Goal: Task Accomplishment & Management: Manage account settings

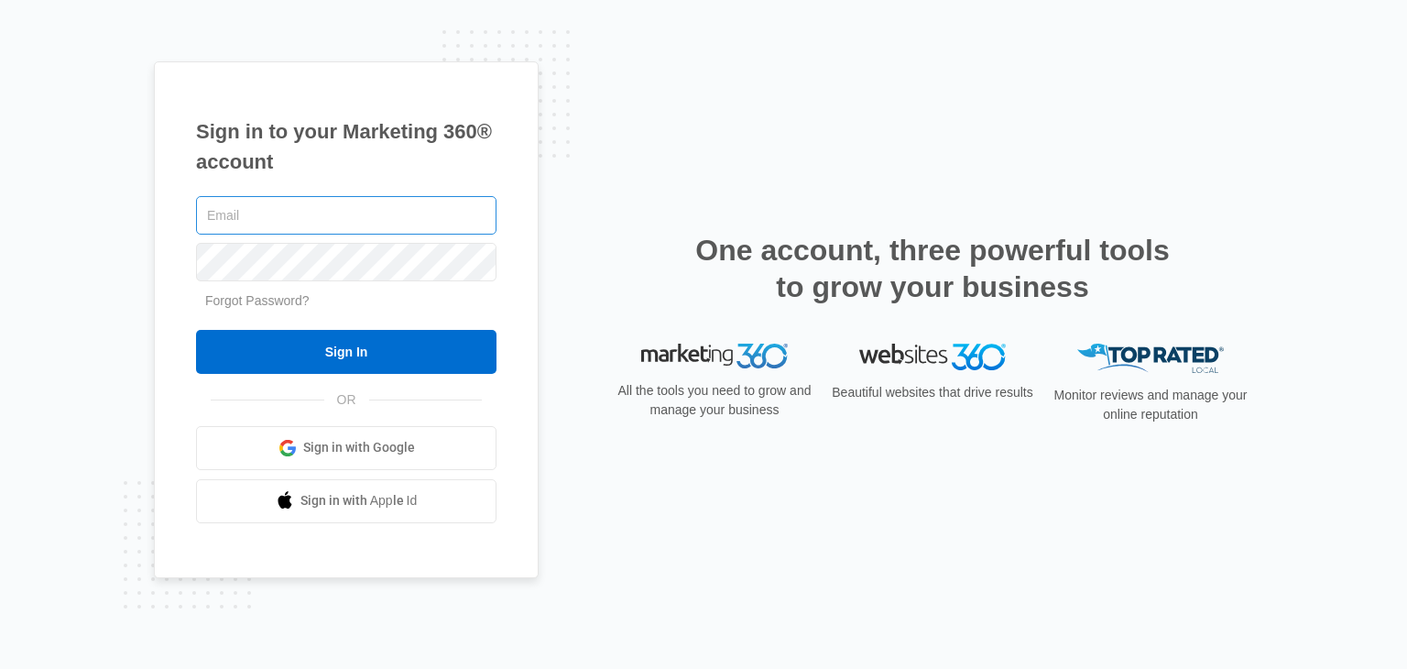
click at [407, 202] on input "text" at bounding box center [346, 215] width 300 height 38
type input "[EMAIL_ADDRESS][DOMAIN_NAME]"
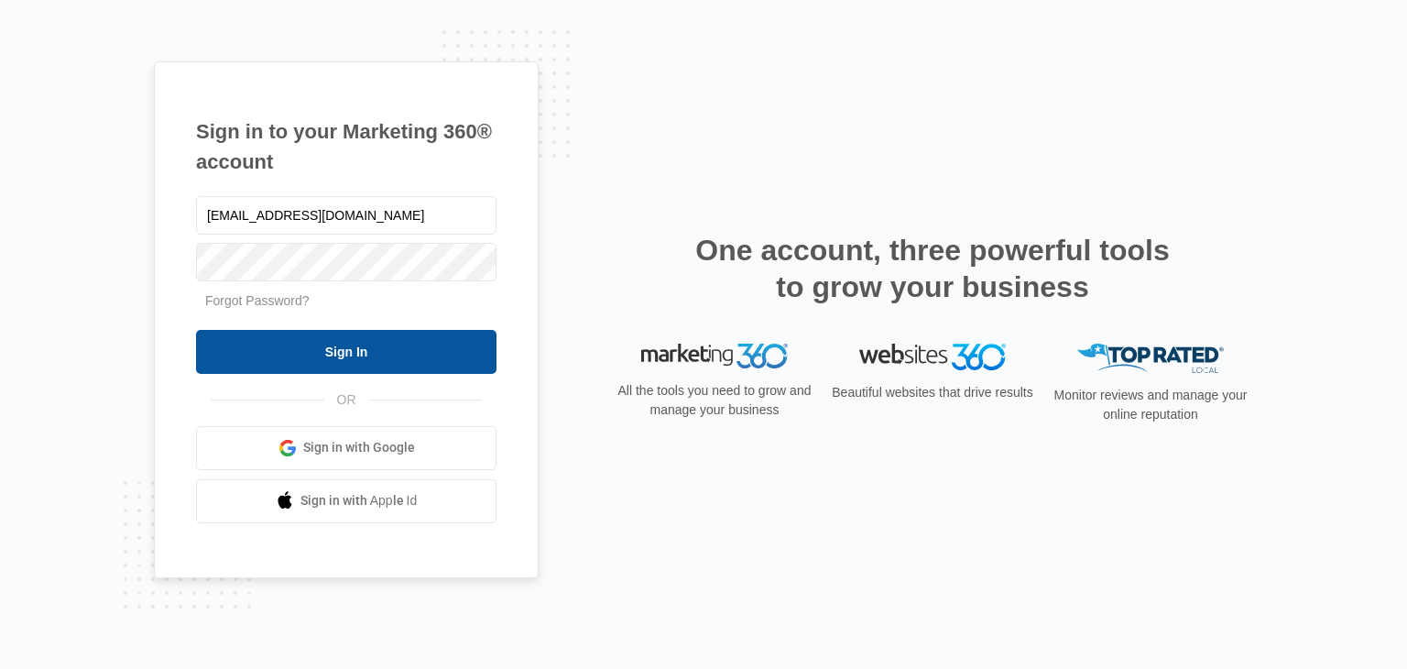
click at [417, 367] on input "Sign In" at bounding box center [346, 352] width 300 height 44
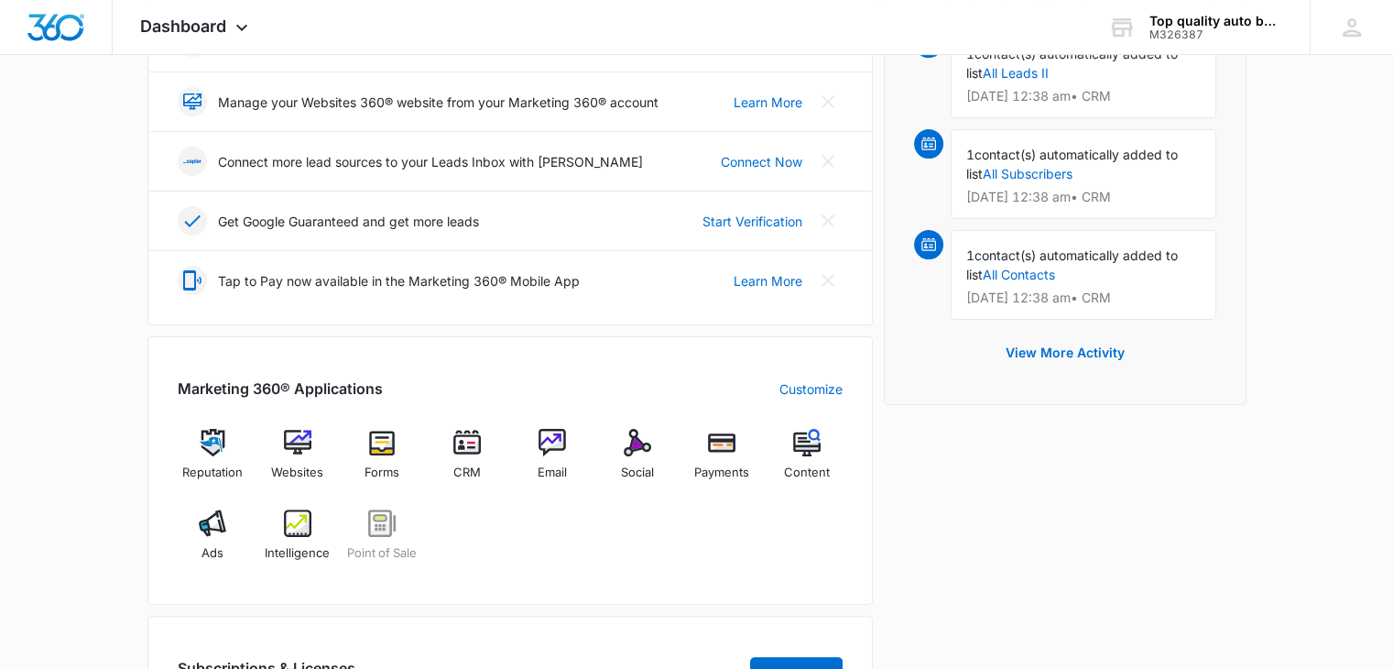
scroll to position [431, 0]
click at [211, 442] on img at bounding box center [212, 441] width 27 height 27
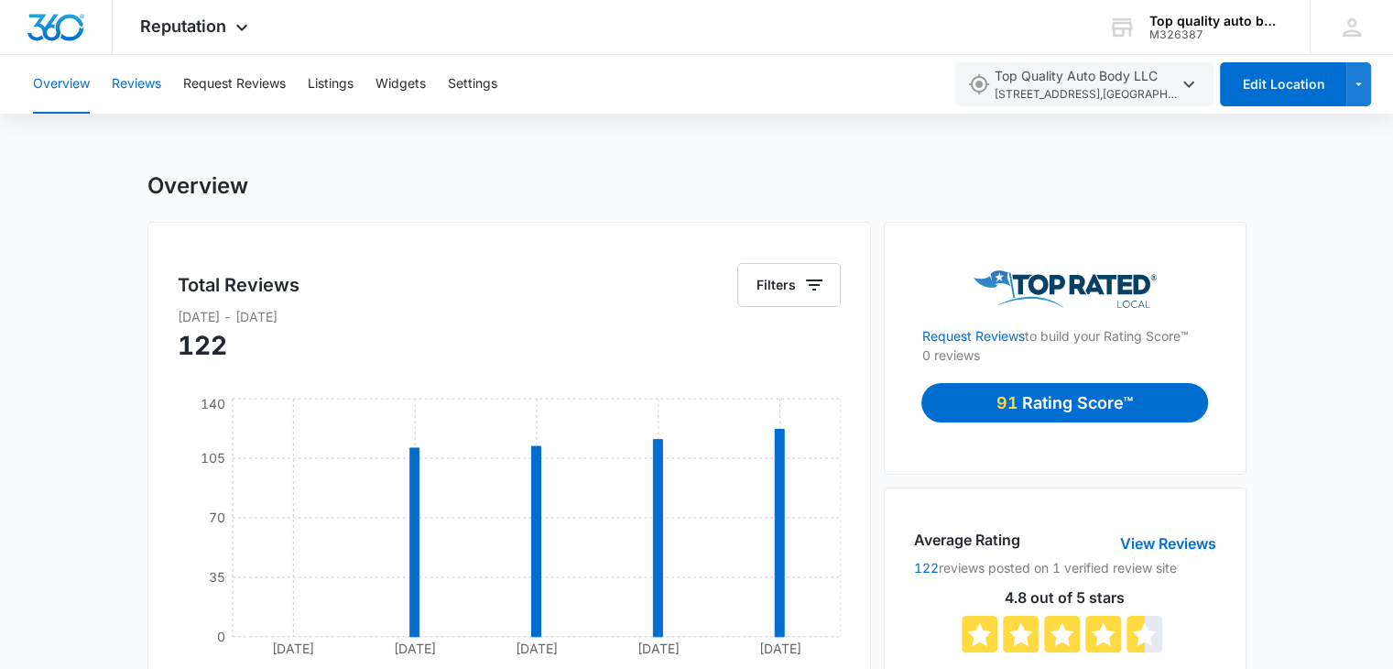
click at [146, 97] on button "Reviews" at bounding box center [136, 84] width 49 height 59
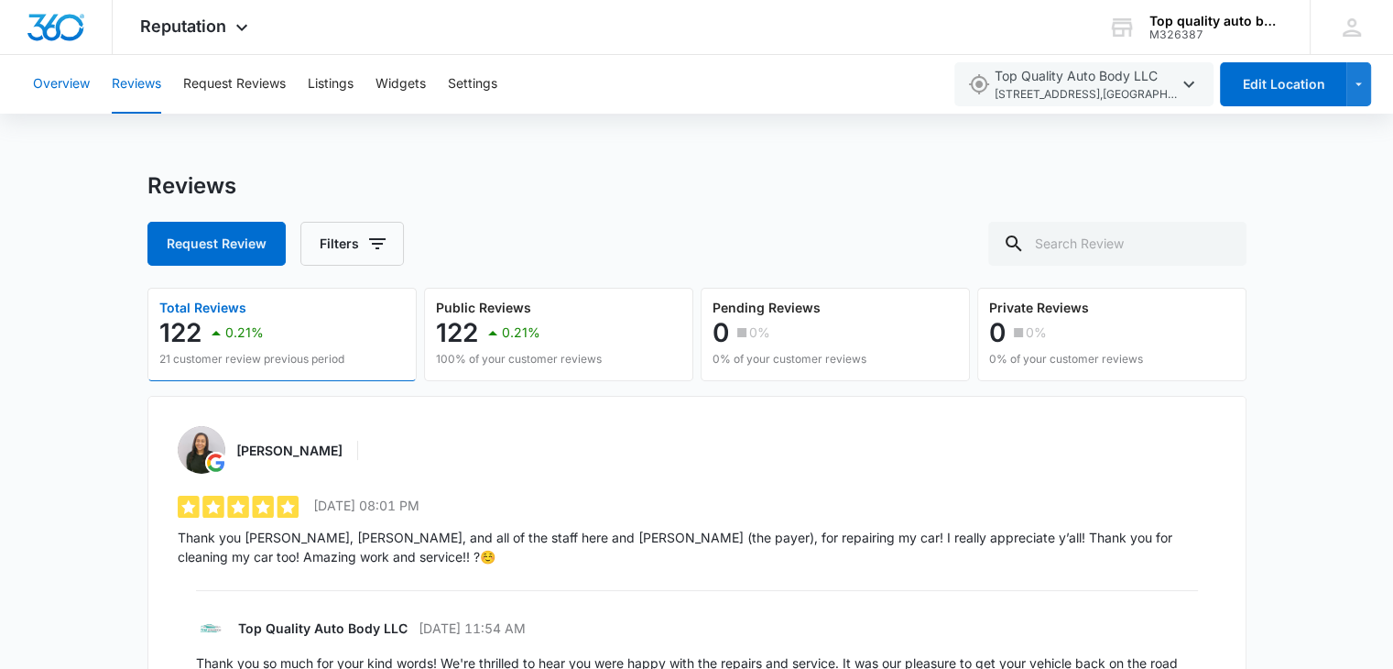
click at [66, 99] on button "Overview" at bounding box center [61, 84] width 57 height 59
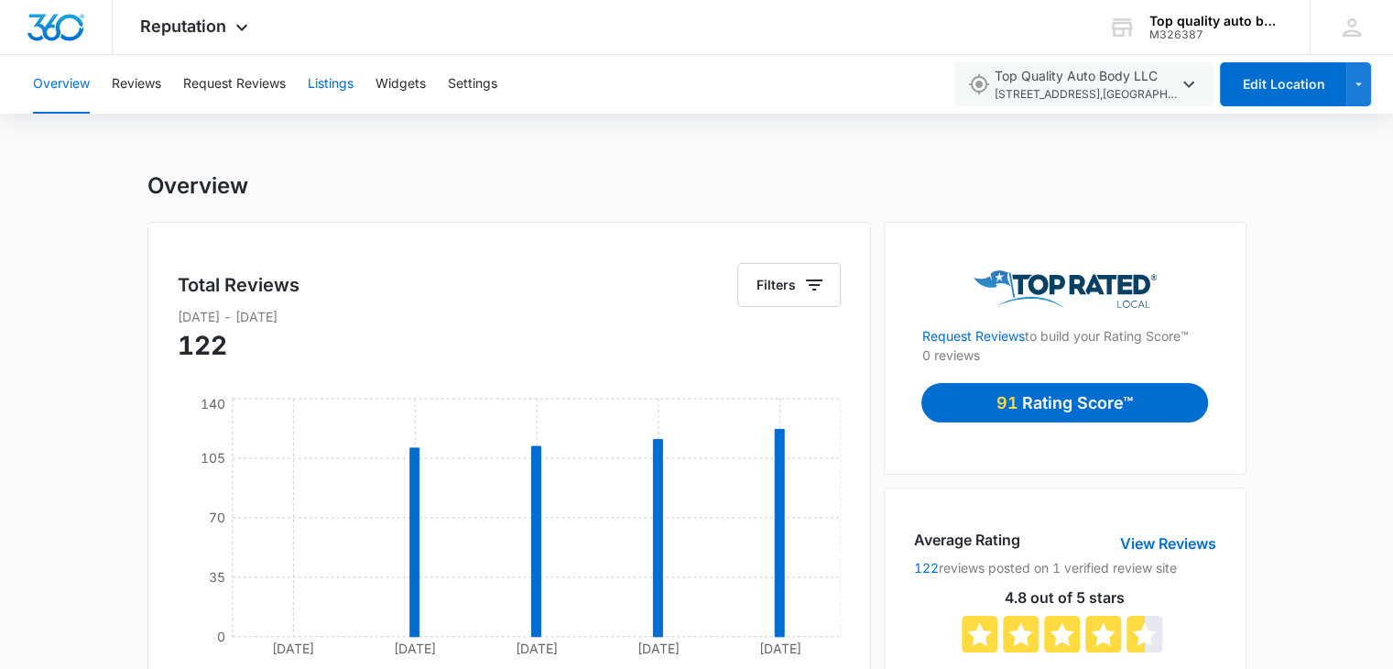
click at [335, 75] on button "Listings" at bounding box center [331, 84] width 46 height 59
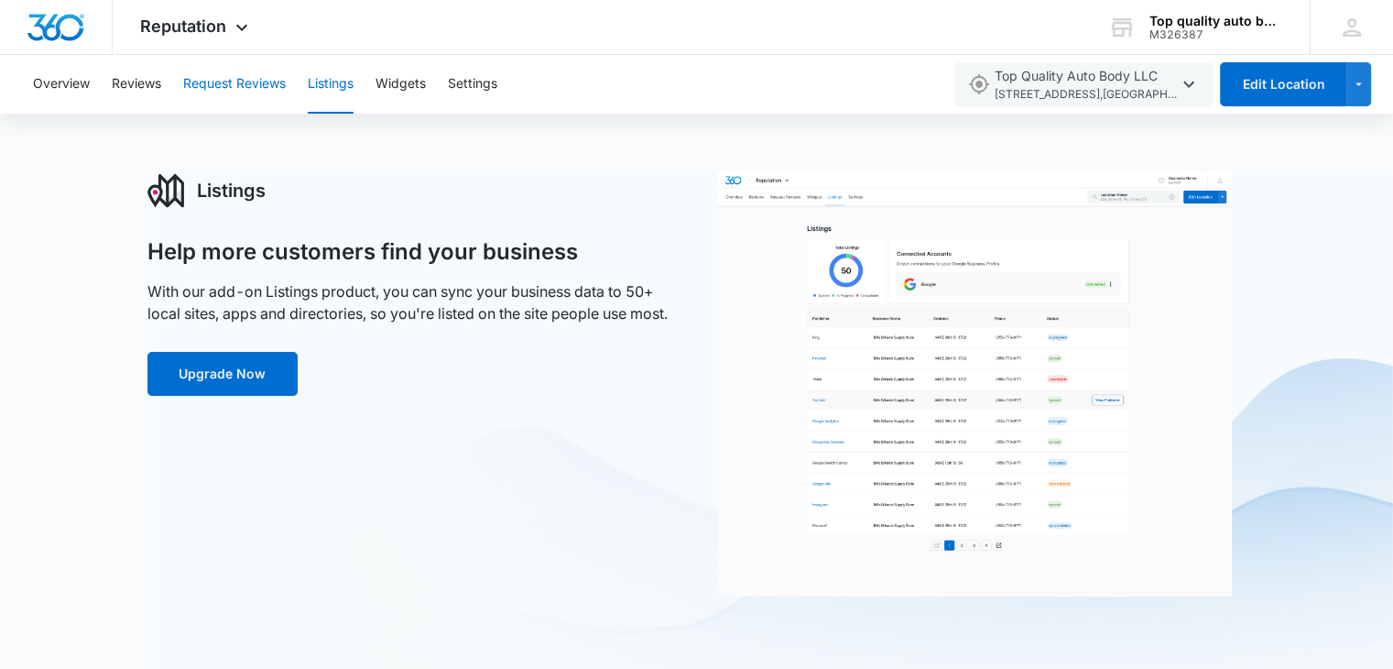
click at [254, 93] on button "Request Reviews" at bounding box center [234, 84] width 103 height 59
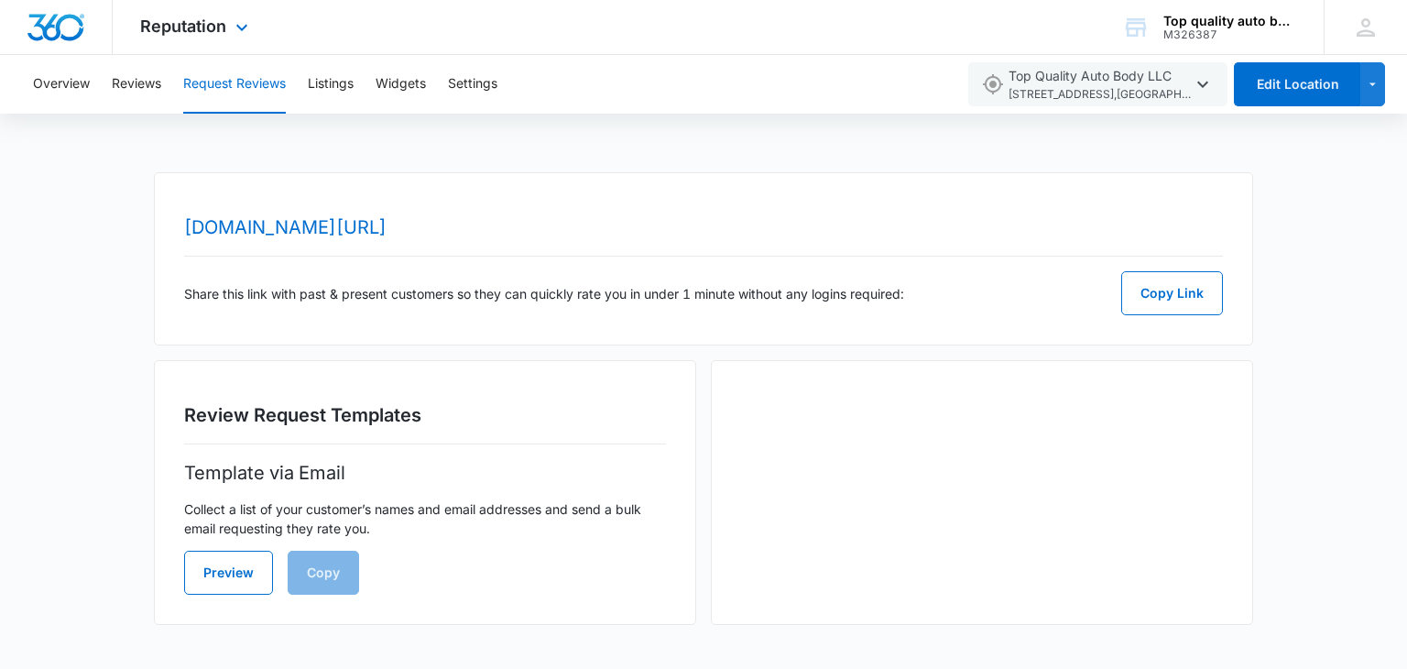
click at [192, 51] on div "Reputation Apps Reputation Websites Forms CRM Email Social Payments POS Content…" at bounding box center [197, 27] width 168 height 54
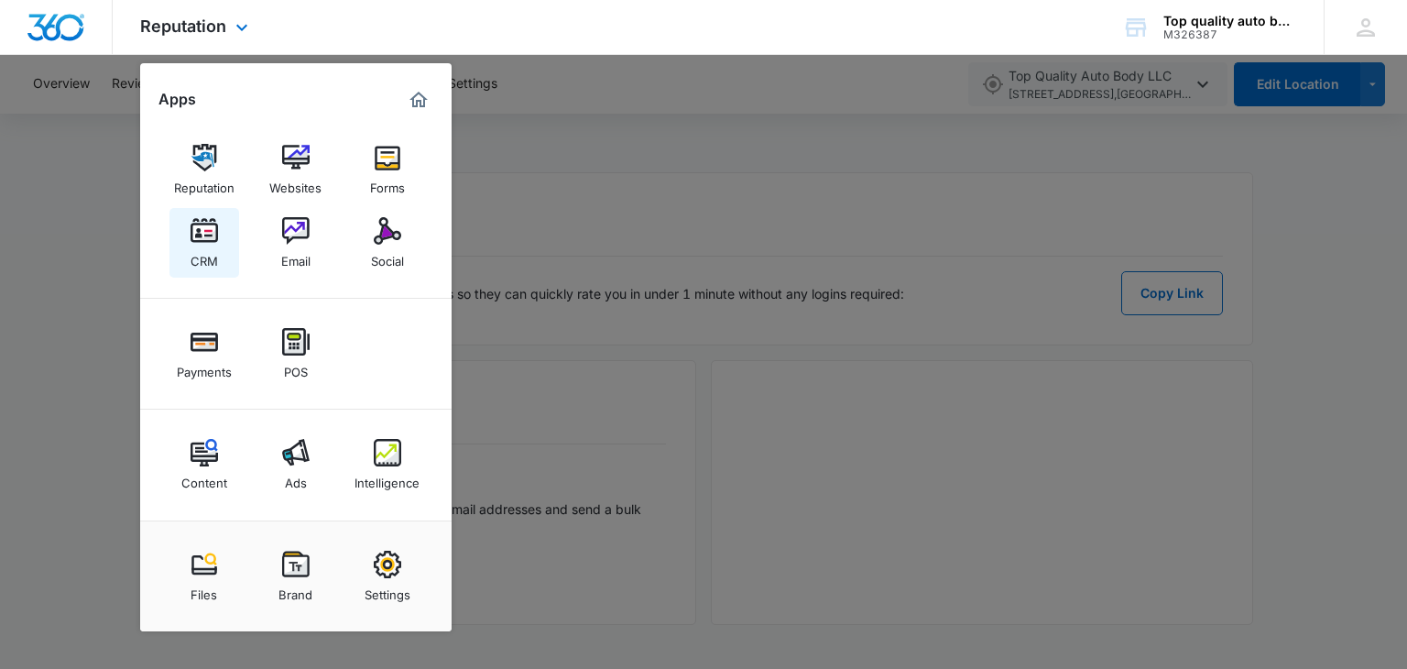
click at [198, 246] on div "CRM" at bounding box center [204, 257] width 27 height 24
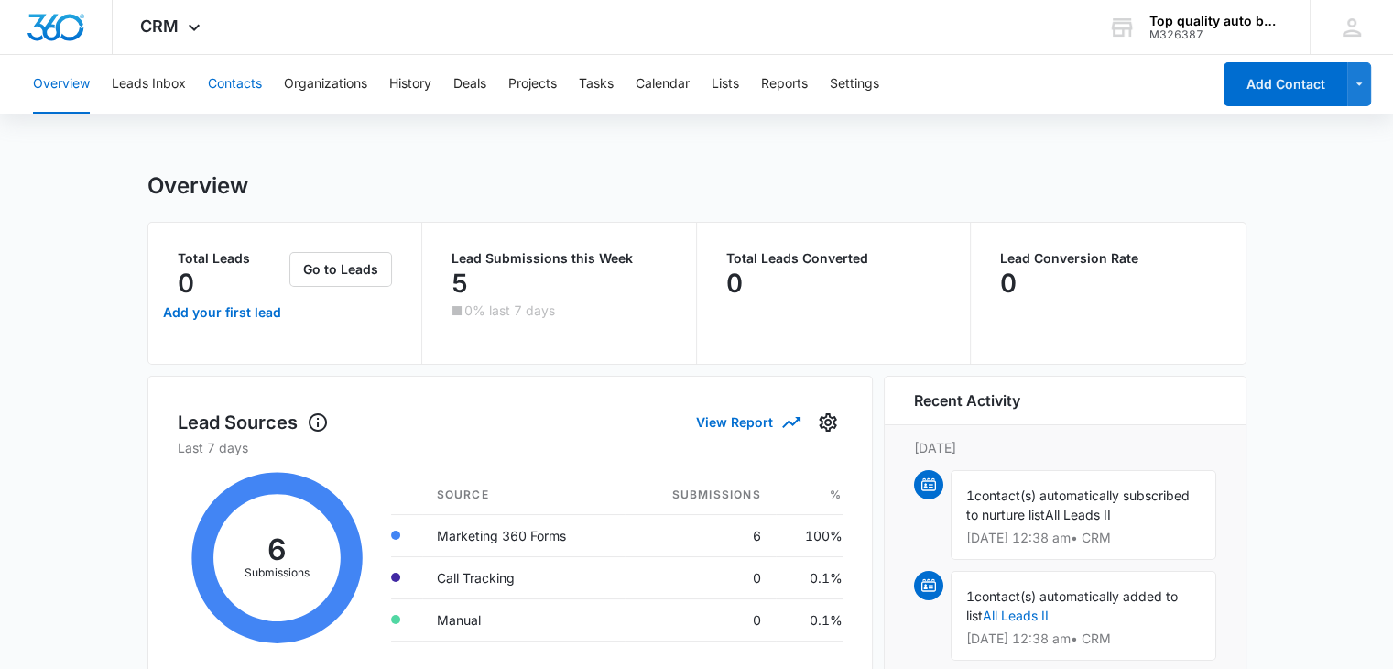
click at [230, 80] on button "Contacts" at bounding box center [235, 84] width 54 height 59
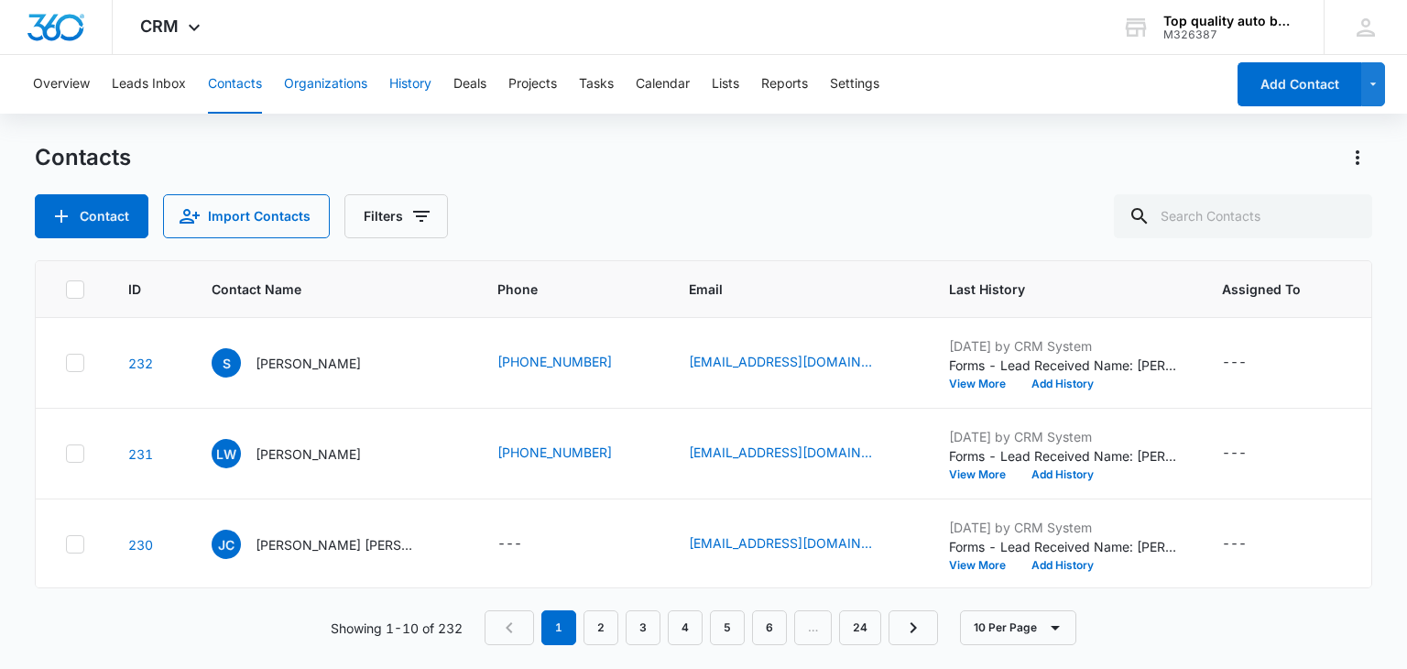
drag, startPoint x: 351, startPoint y: 85, endPoint x: 413, endPoint y: 85, distance: 62.3
click at [413, 85] on div "Overview Leads Inbox Contacts Organizations History Deals Projects Tasks Calend…" at bounding box center [623, 84] width 1203 height 59
click at [413, 85] on button "History" at bounding box center [410, 84] width 42 height 59
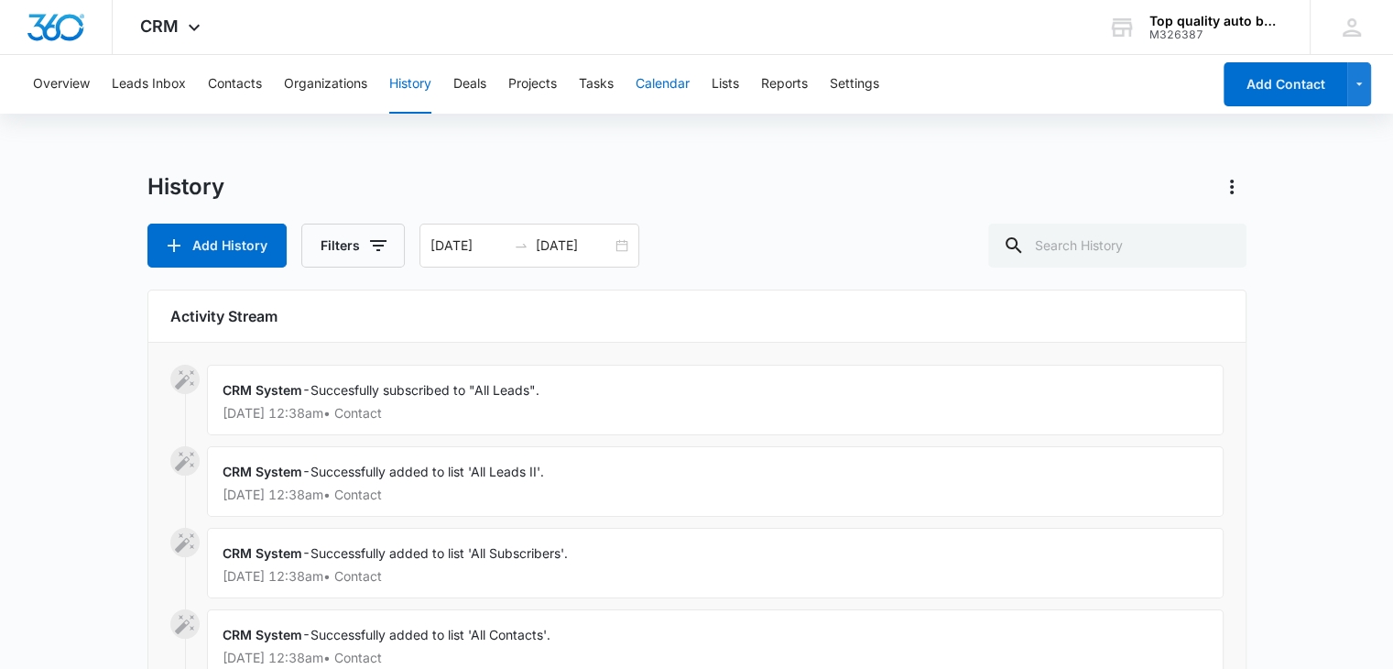
click at [675, 89] on button "Calendar" at bounding box center [663, 84] width 54 height 59
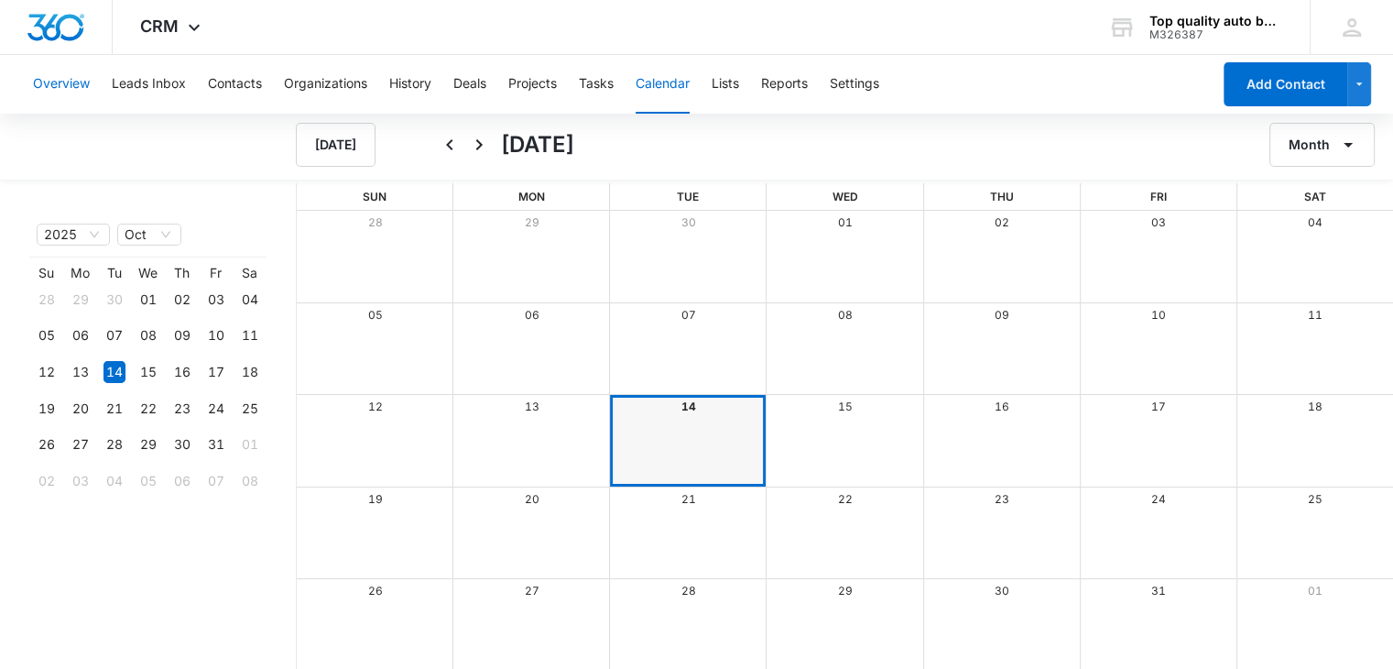
click at [60, 77] on button "Overview" at bounding box center [61, 84] width 57 height 59
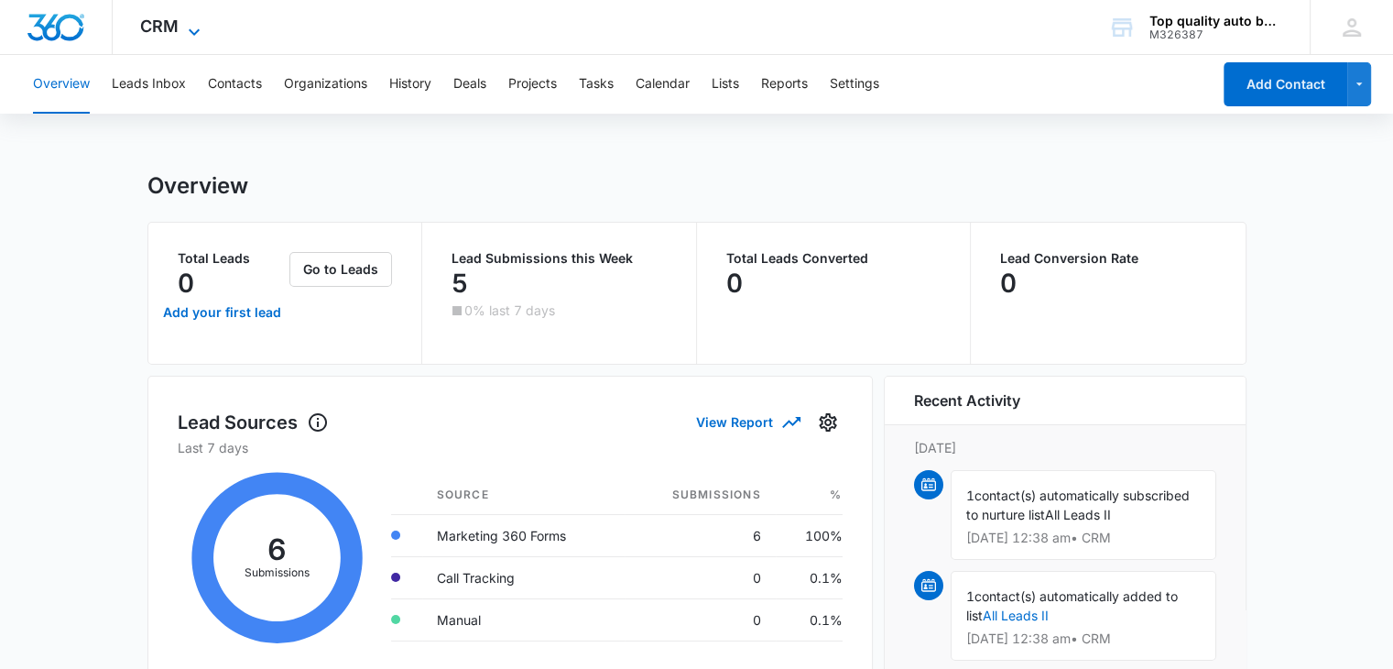
click at [177, 31] on span "CRM" at bounding box center [159, 25] width 38 height 19
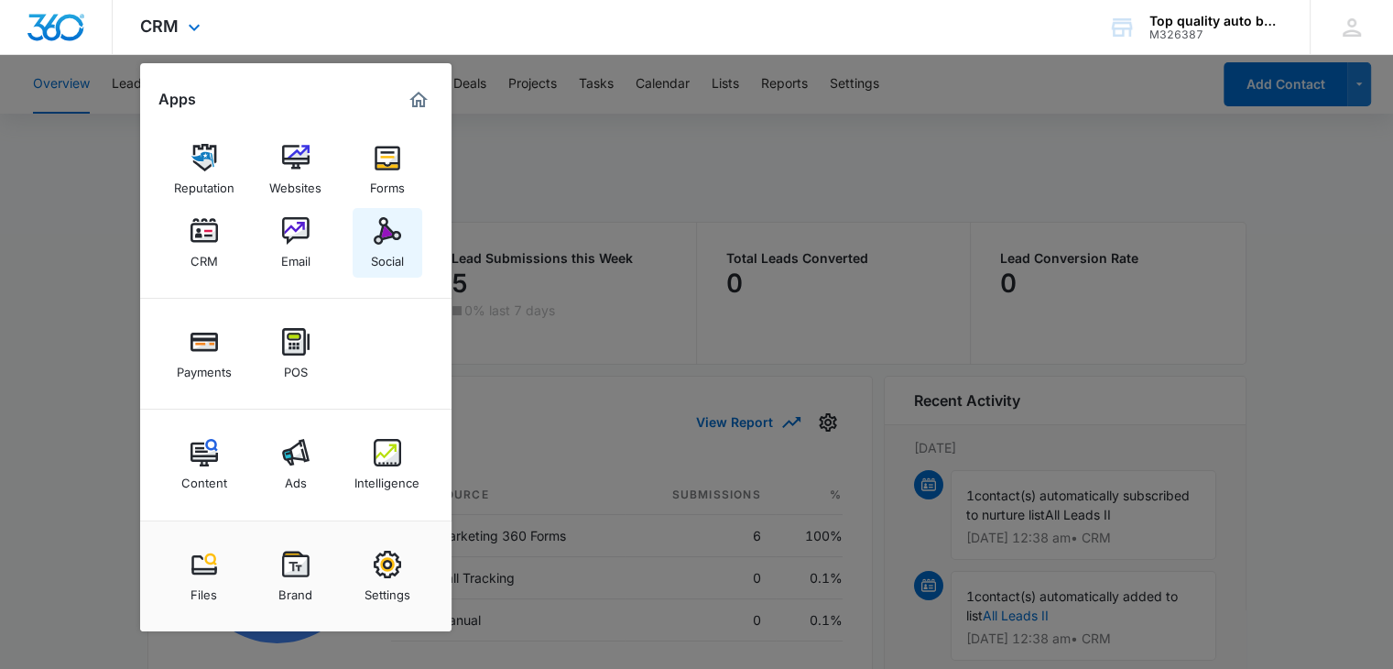
click at [385, 247] on div "Social" at bounding box center [387, 257] width 33 height 24
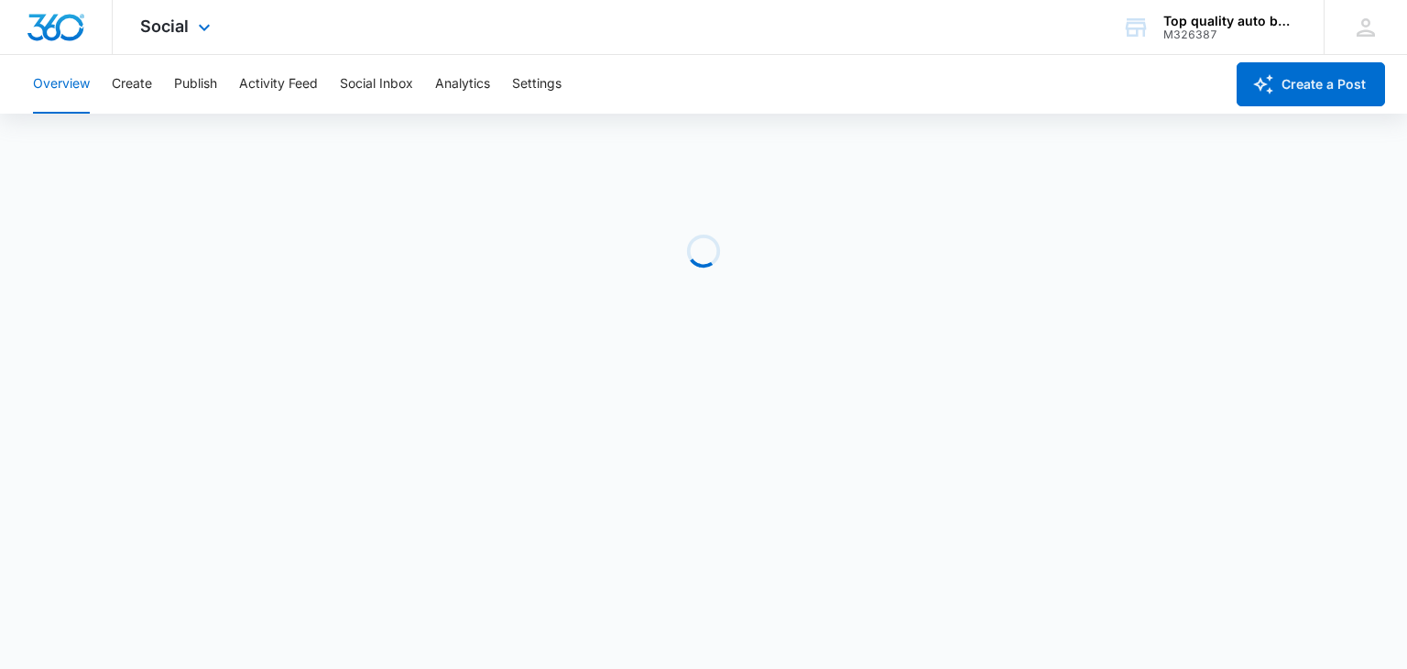
click at [385, 247] on div "Loading" at bounding box center [703, 251] width 1407 height 275
click at [473, 85] on button "Analytics" at bounding box center [462, 84] width 55 height 59
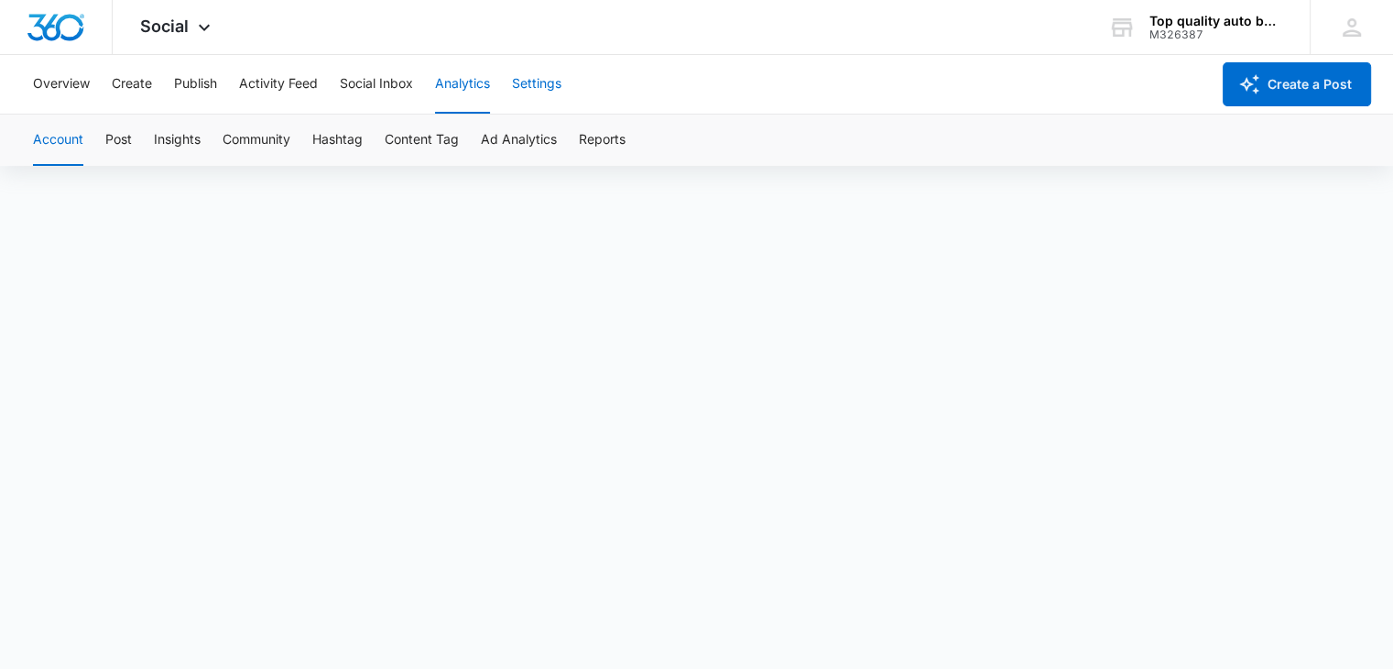
click at [538, 88] on button "Settings" at bounding box center [536, 84] width 49 height 59
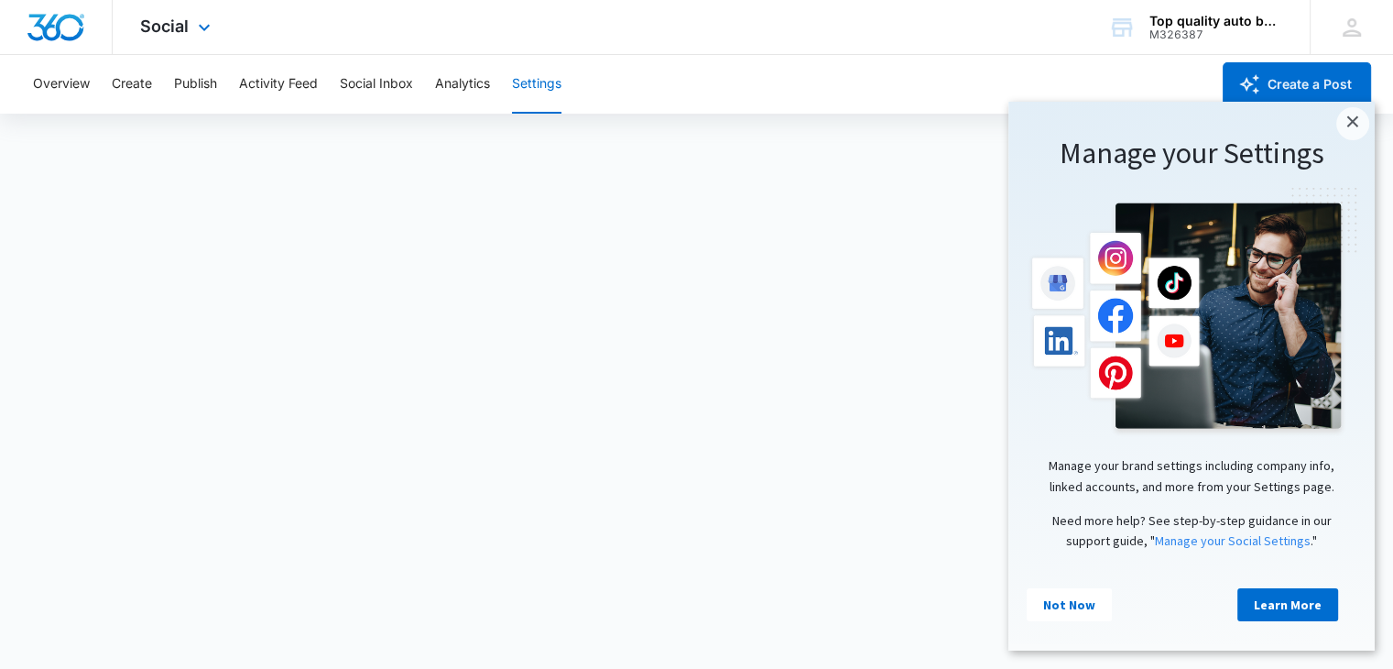
click at [61, 38] on img "Dashboard" at bounding box center [56, 27] width 59 height 27
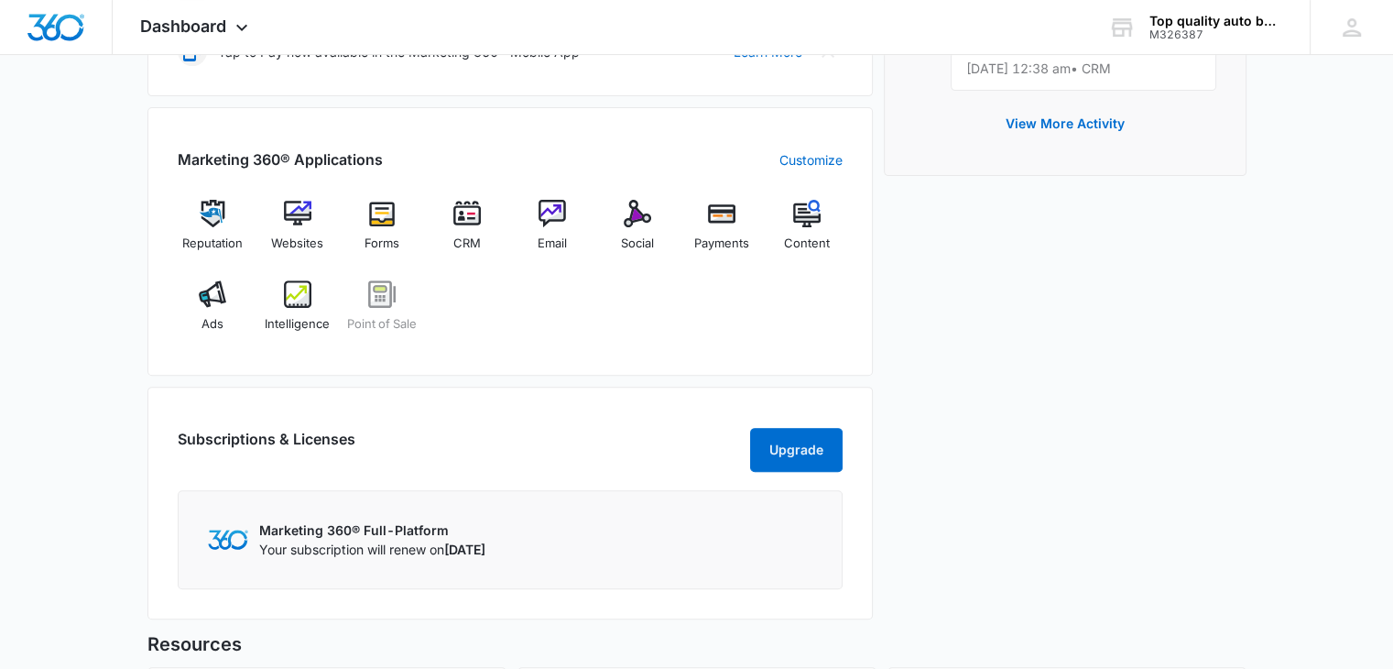
scroll to position [658, 0]
click at [216, 299] on img at bounding box center [212, 295] width 27 height 27
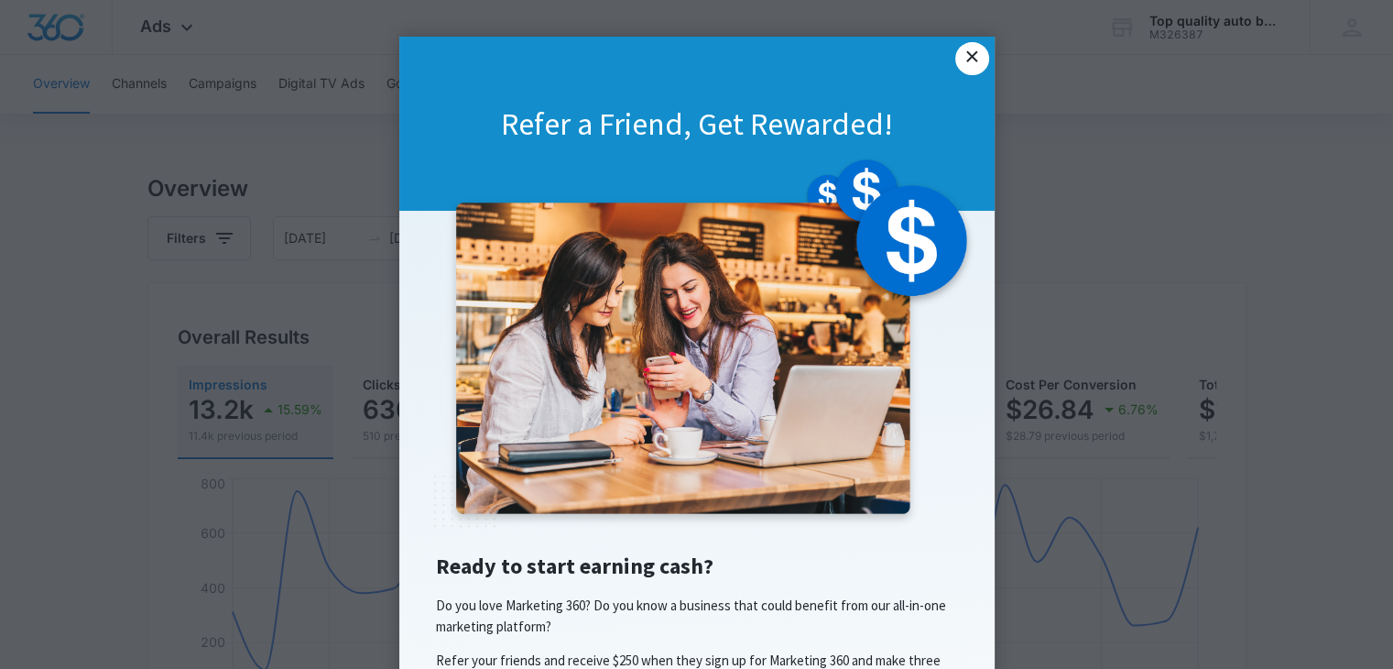
click at [963, 59] on link "×" at bounding box center [971, 58] width 33 height 33
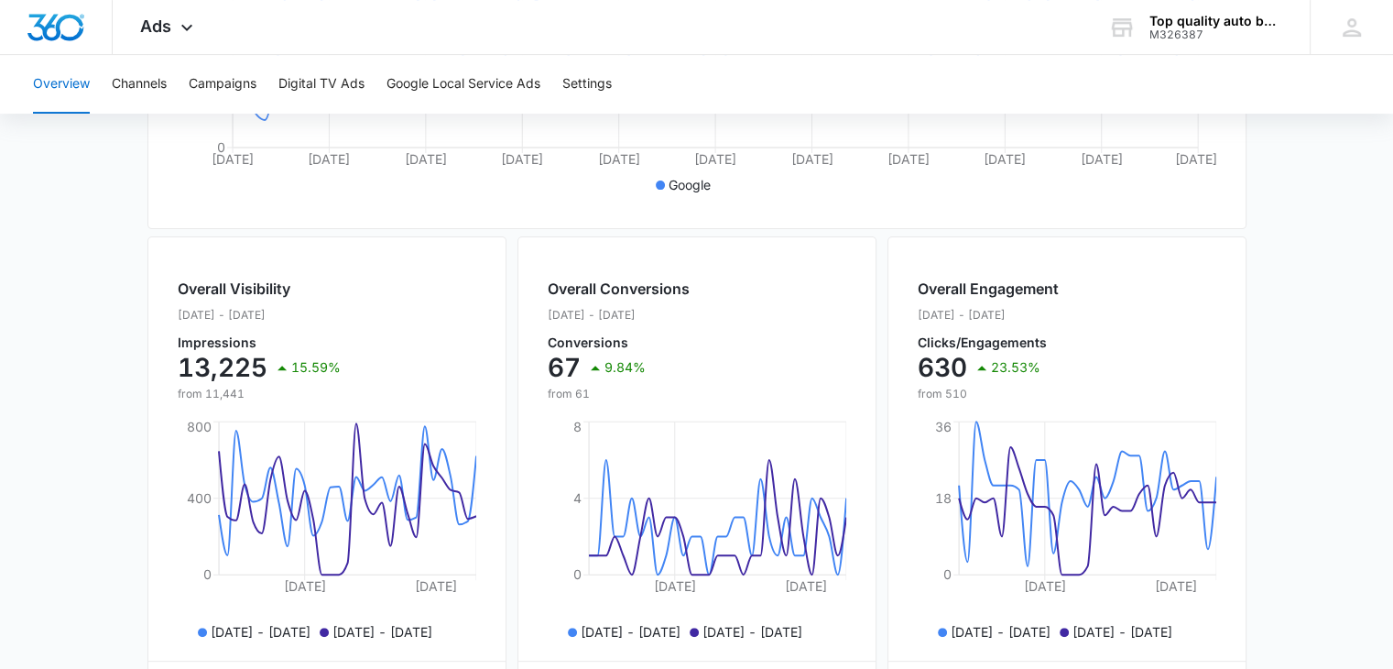
scroll to position [555, 0]
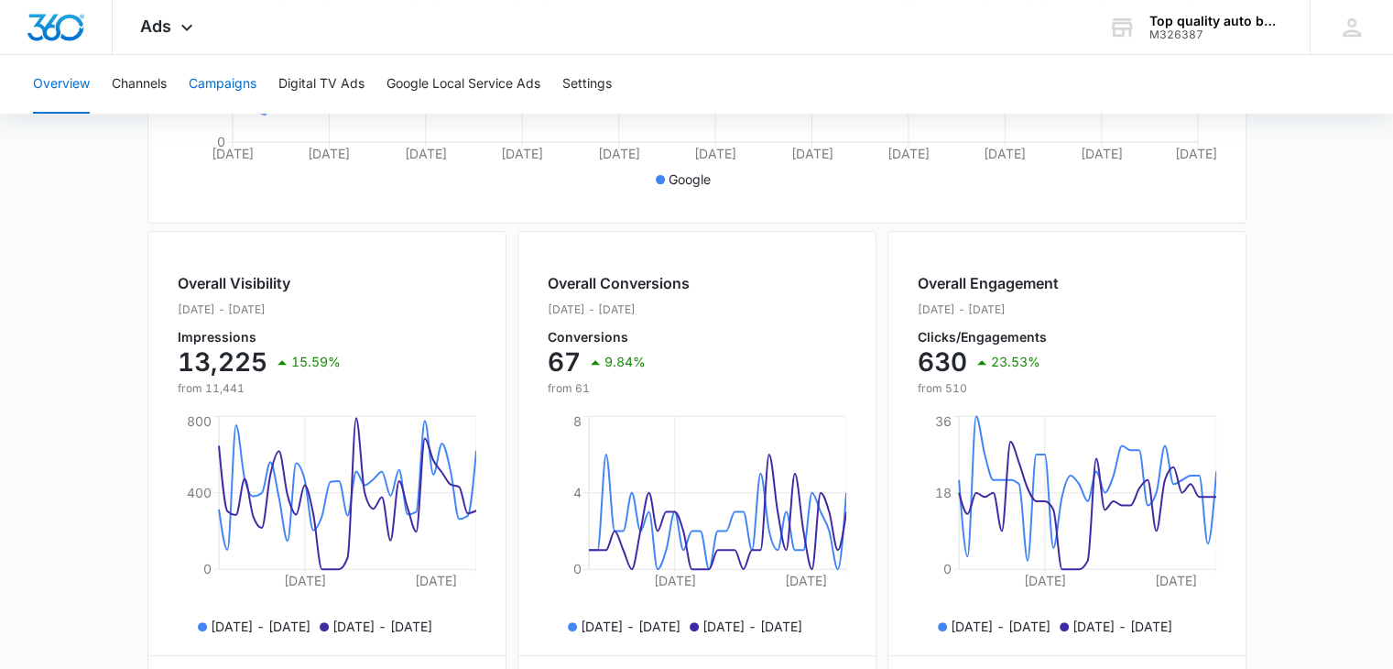
click at [213, 83] on button "Campaigns" at bounding box center [223, 84] width 68 height 59
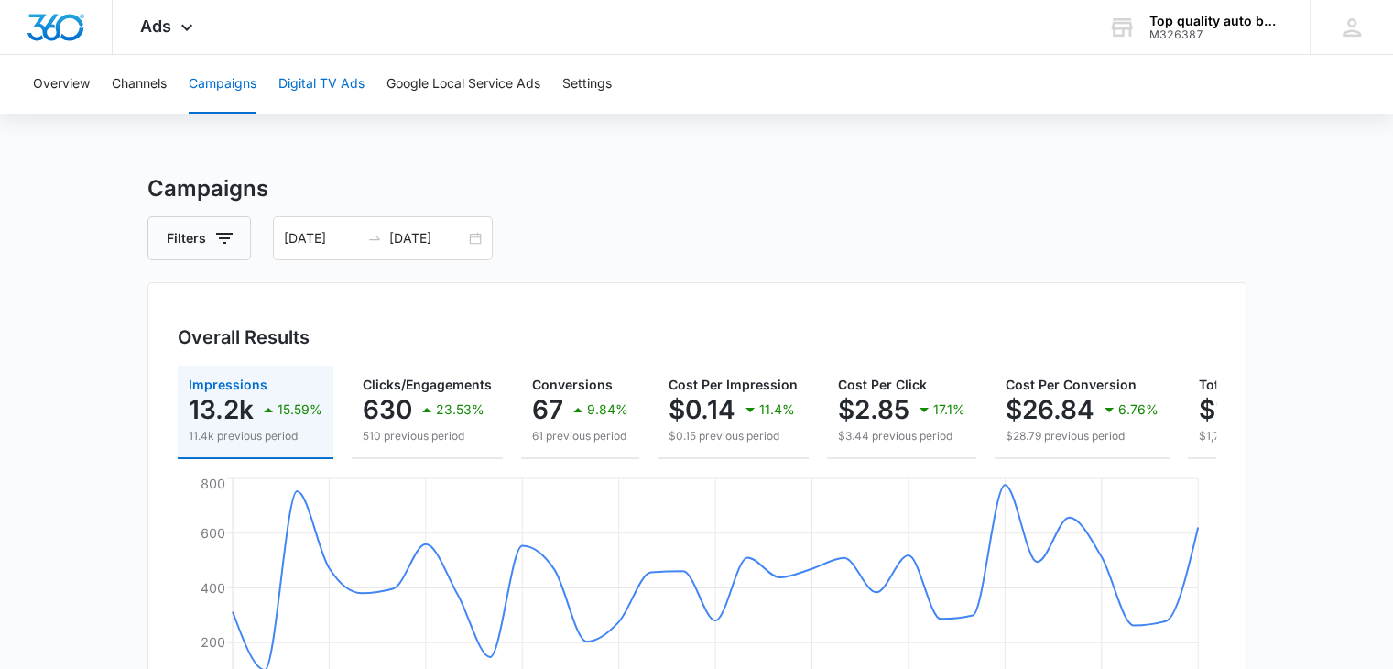
click at [333, 85] on button "Digital TV Ads" at bounding box center [321, 84] width 86 height 59
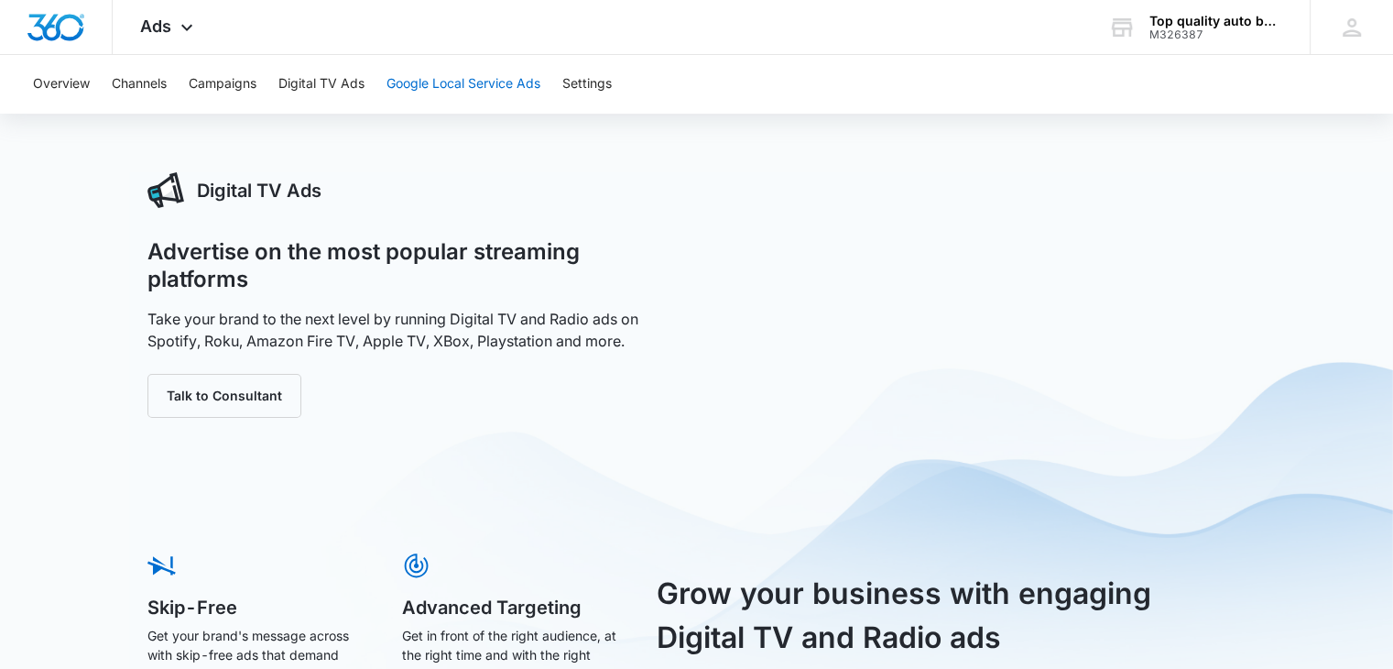
click at [454, 77] on button "Google Local Service Ads" at bounding box center [464, 84] width 154 height 59
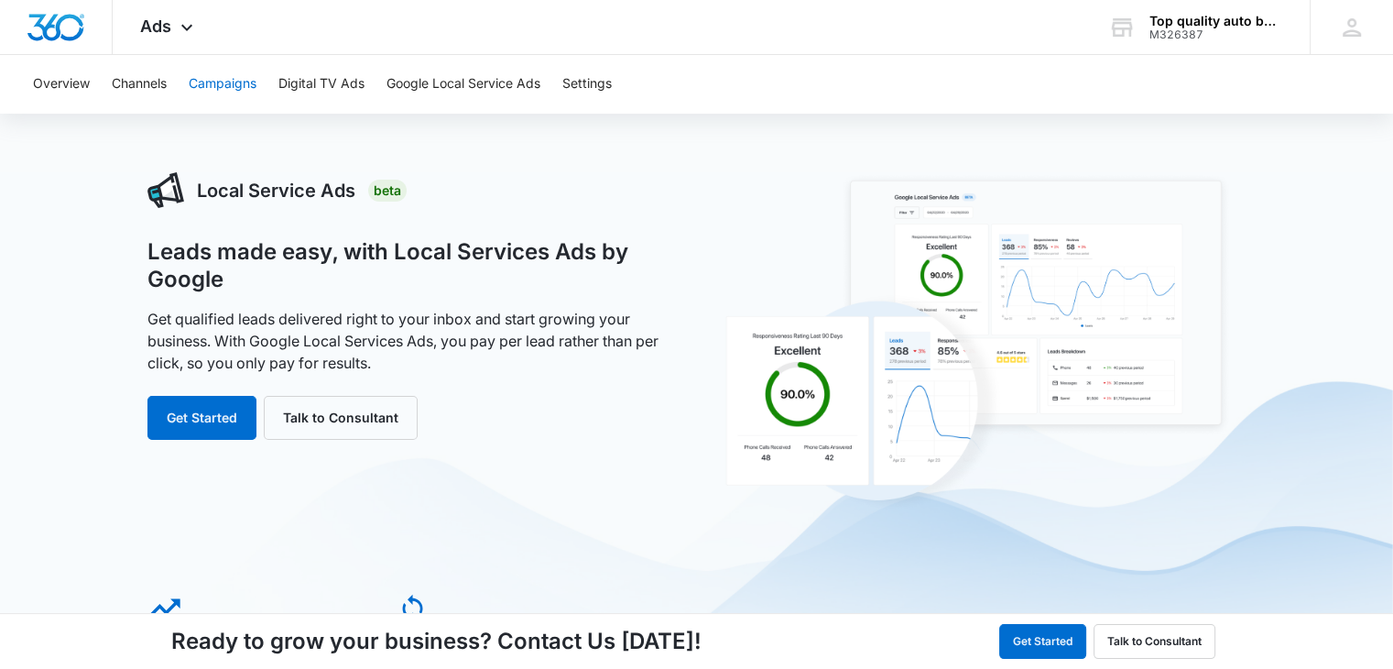
click at [204, 86] on button "Campaigns" at bounding box center [223, 84] width 68 height 59
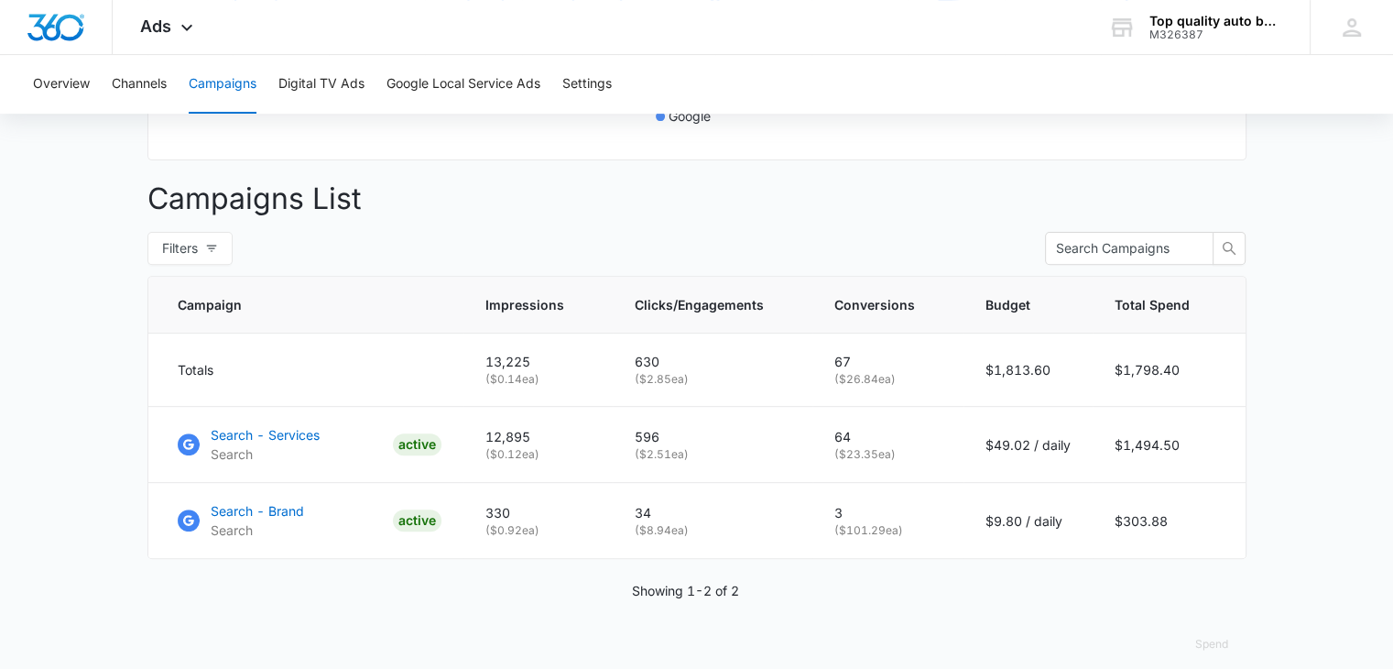
scroll to position [649, 0]
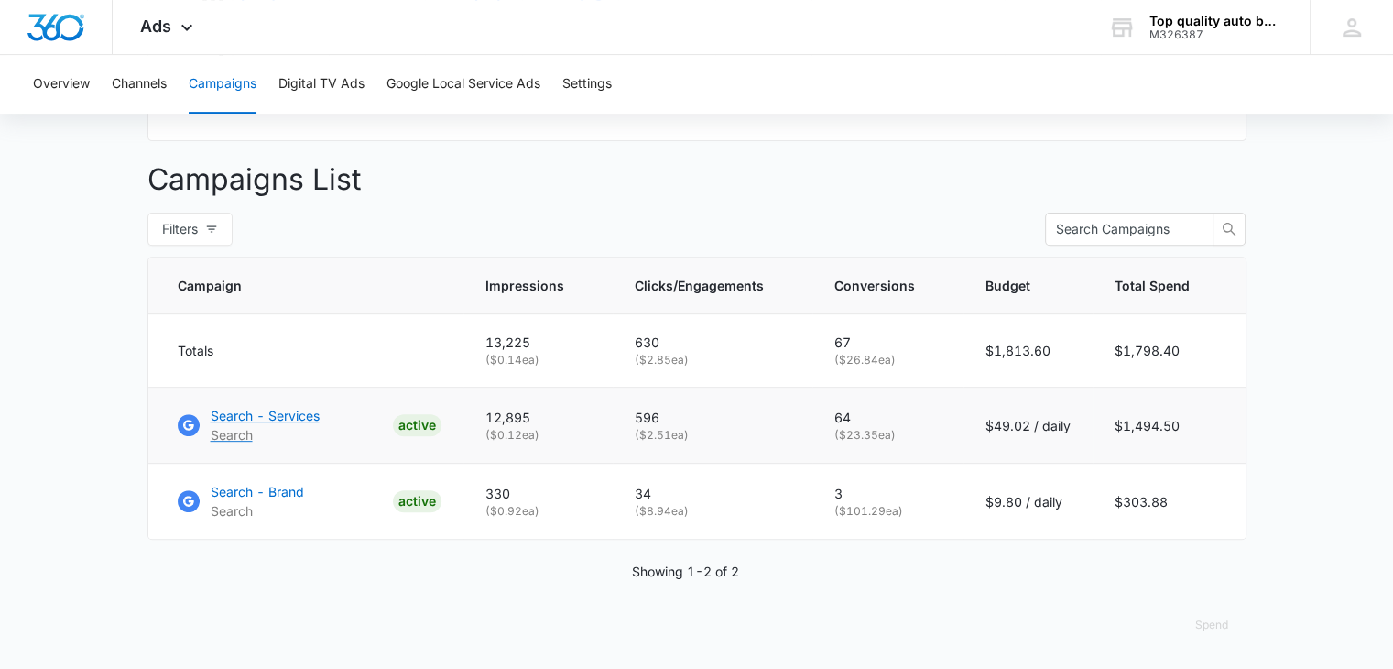
click at [304, 411] on p "Search - Services" at bounding box center [265, 415] width 109 height 19
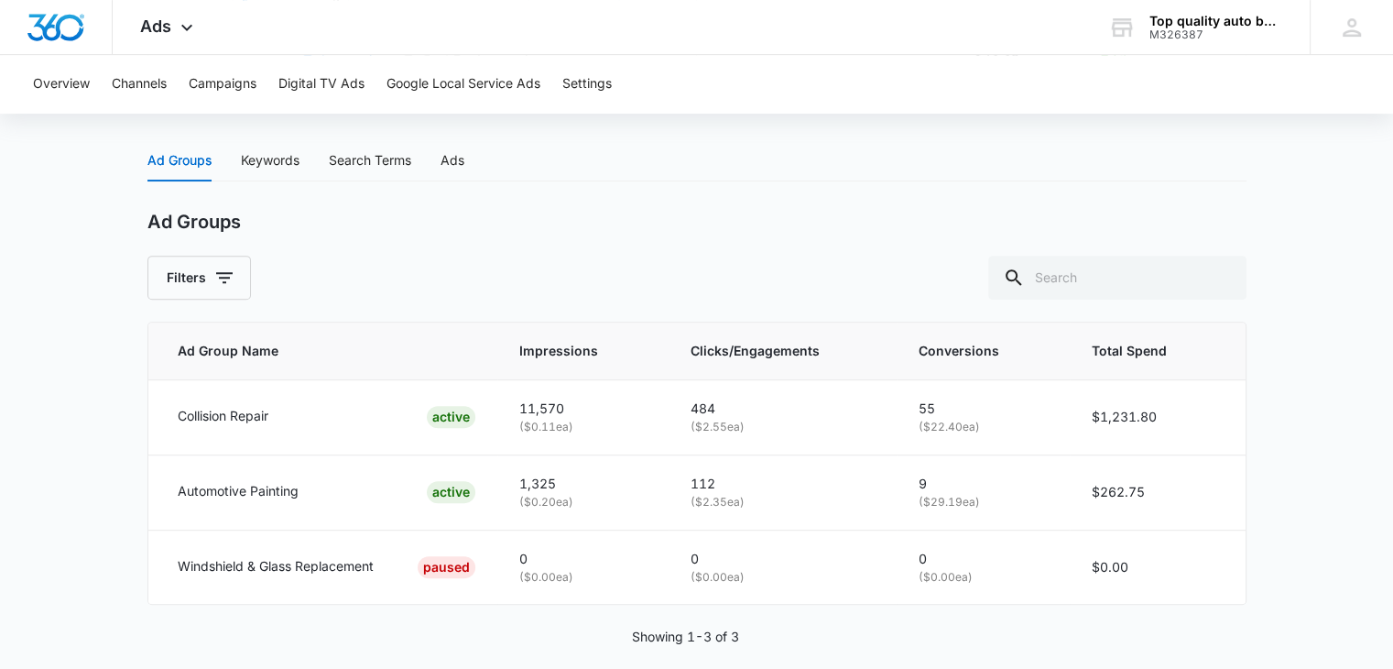
scroll to position [757, 0]
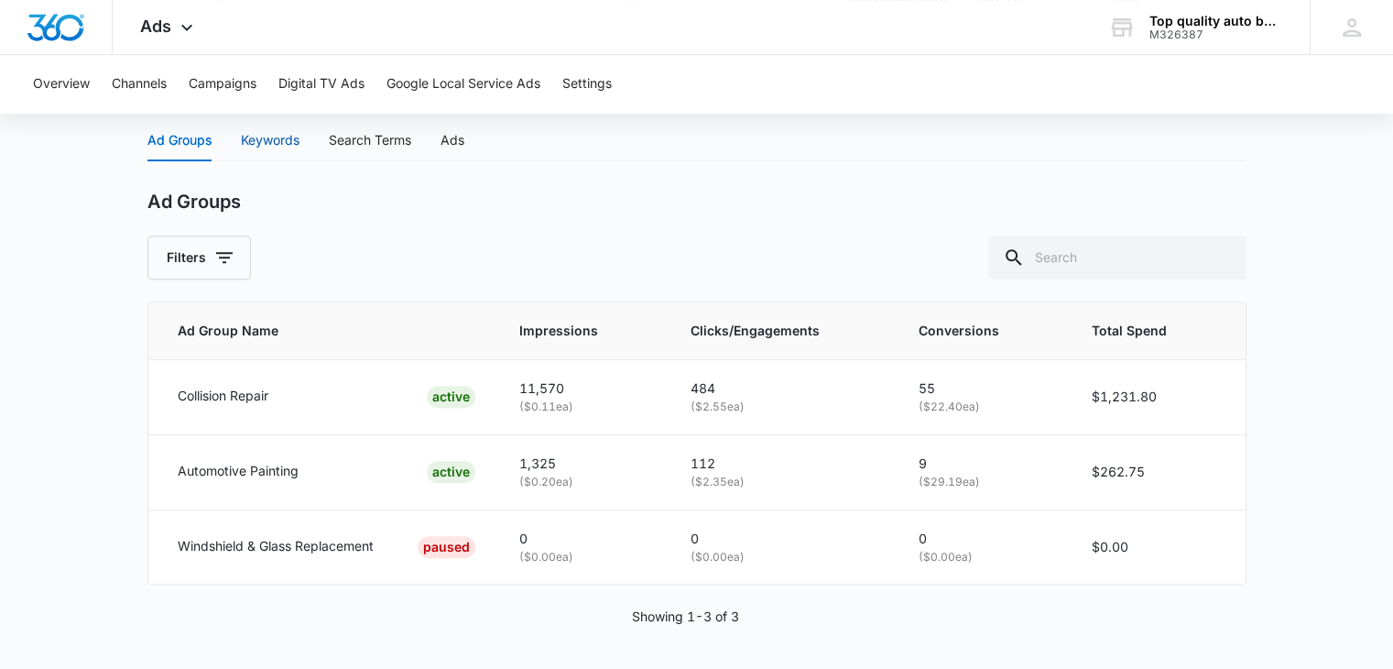
click at [275, 143] on div "Keywords" at bounding box center [270, 140] width 59 height 20
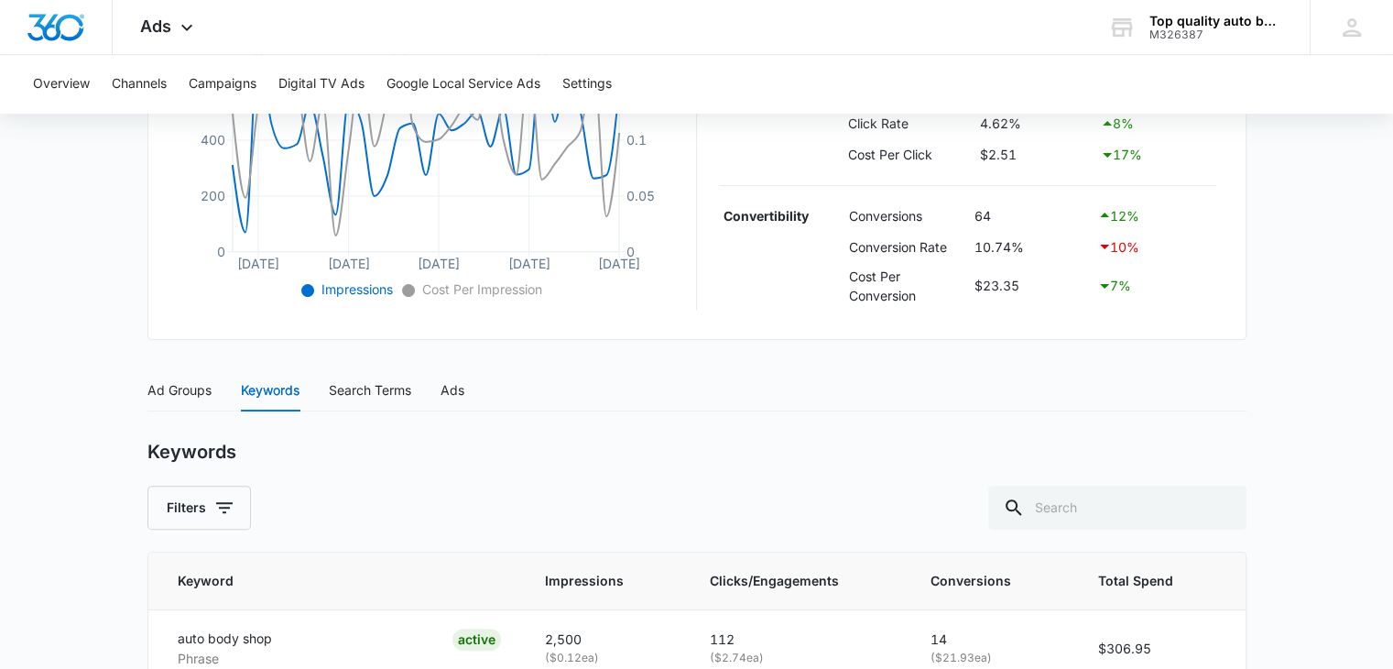
scroll to position [502, 0]
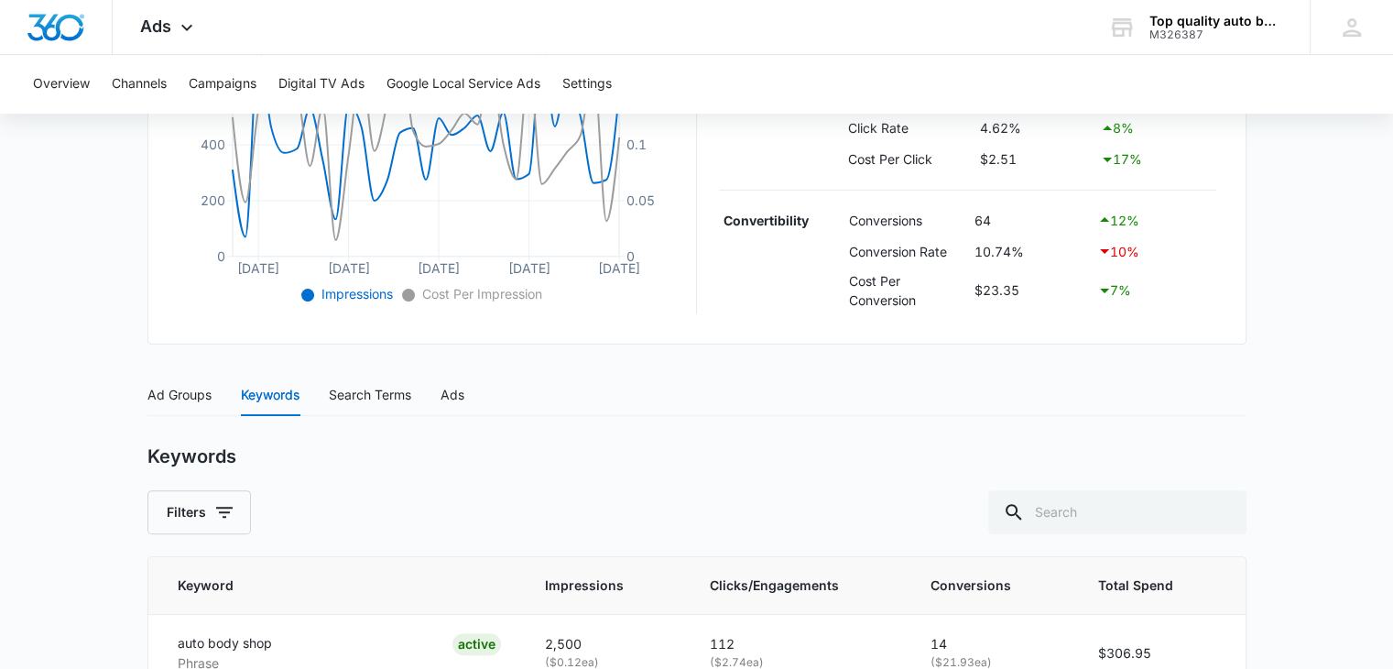
click at [466, 400] on div "Ad Groups Keywords Search Terms Ads" at bounding box center [696, 395] width 1099 height 42
click at [463, 397] on div "Ads" at bounding box center [453, 395] width 24 height 20
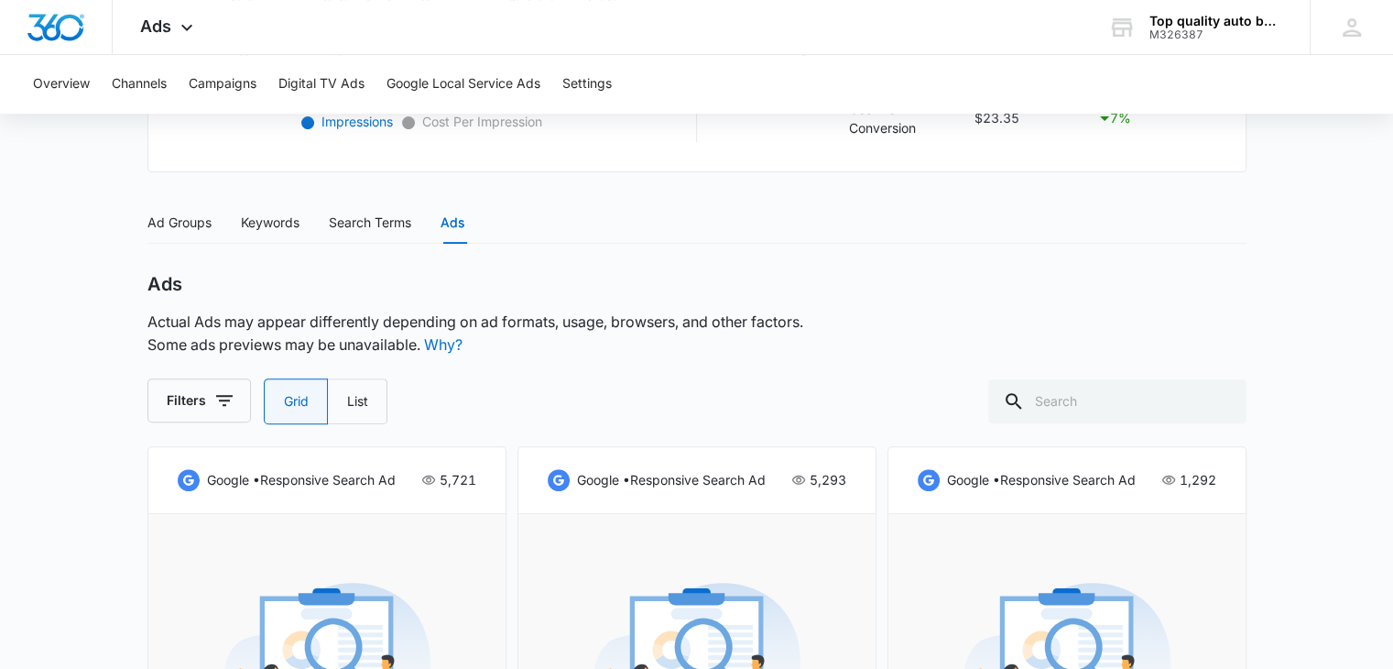
scroll to position [674, 0]
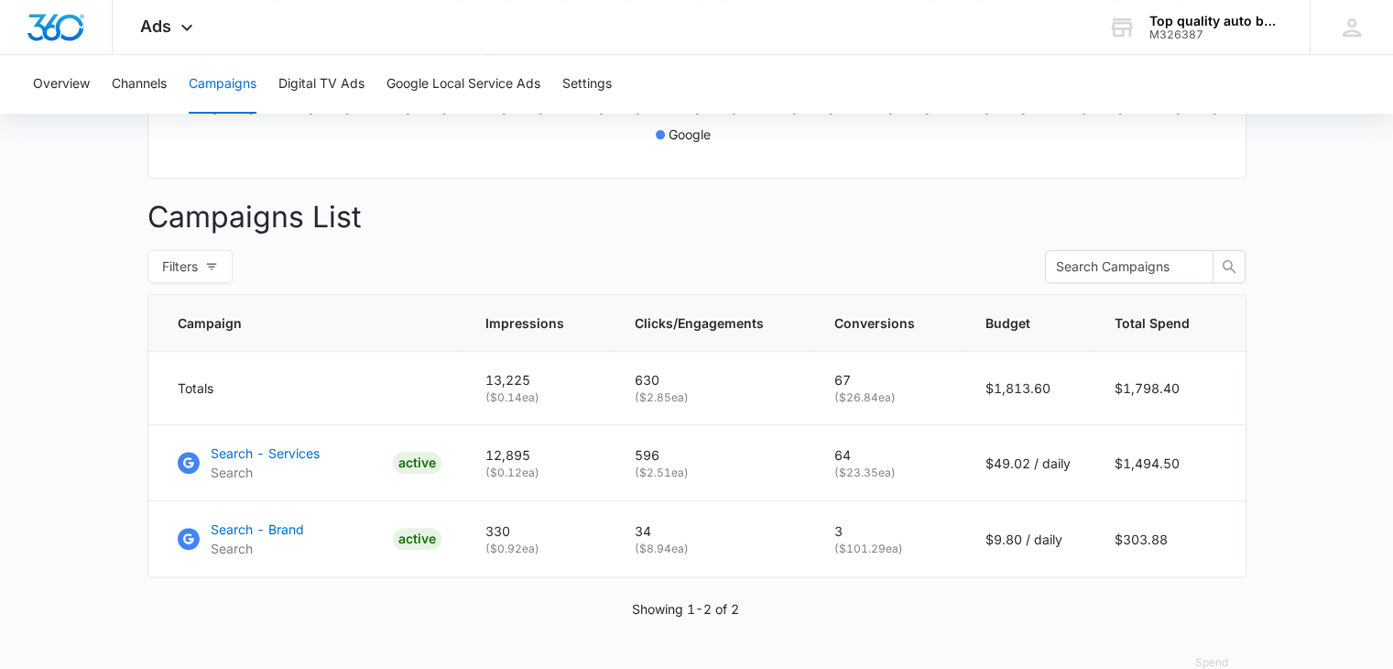
scroll to position [649, 0]
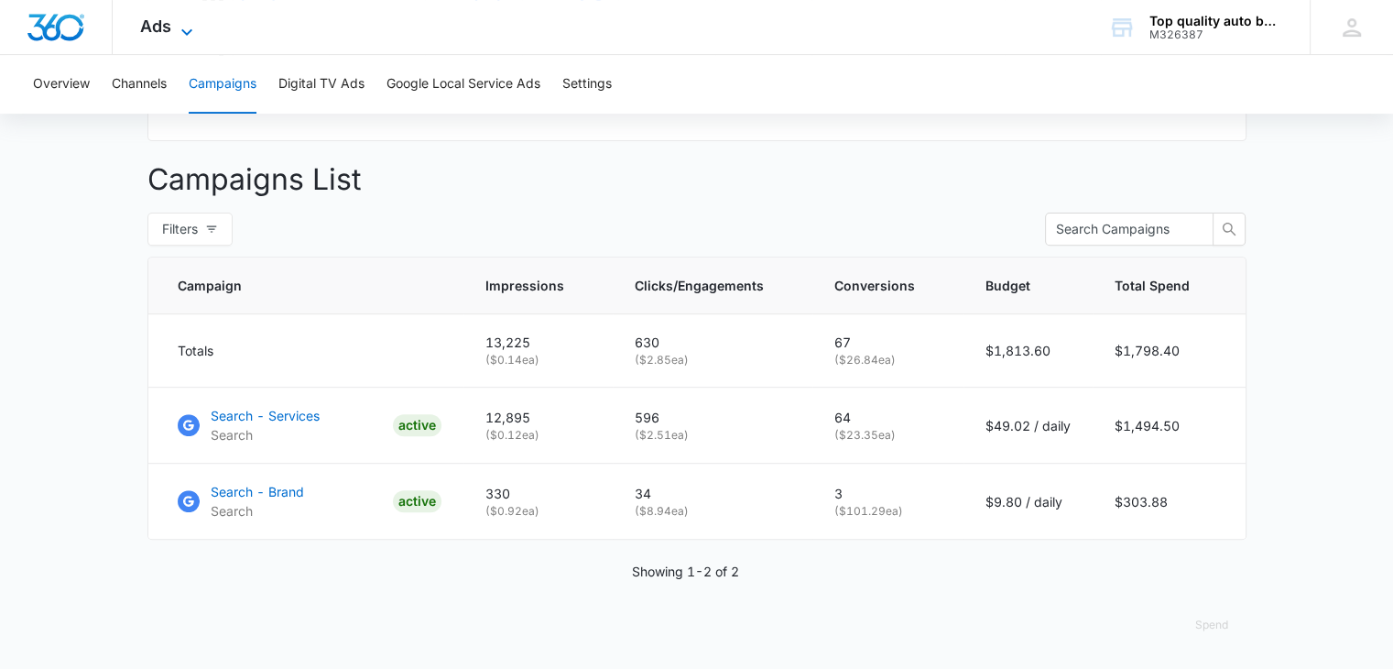
click at [169, 29] on span "Ads" at bounding box center [155, 25] width 31 height 19
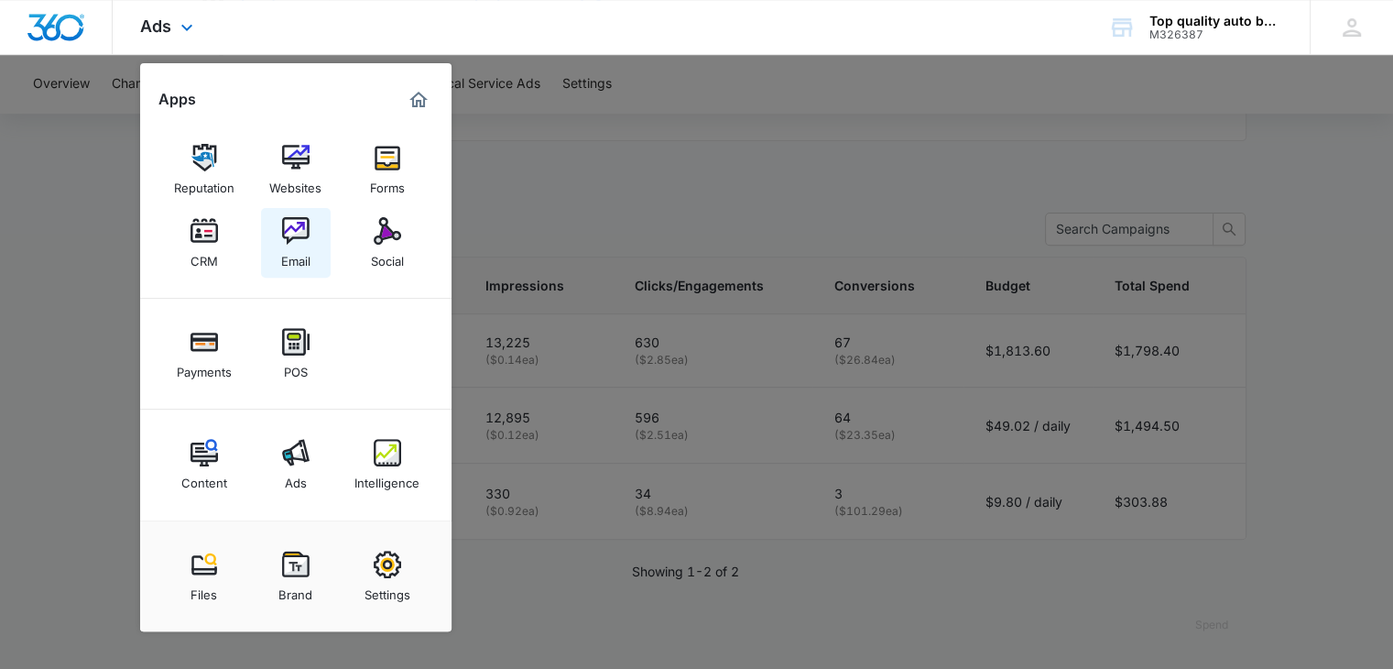
click at [312, 236] on link "Email" at bounding box center [296, 243] width 70 height 70
